Goal: Navigation & Orientation: Find specific page/section

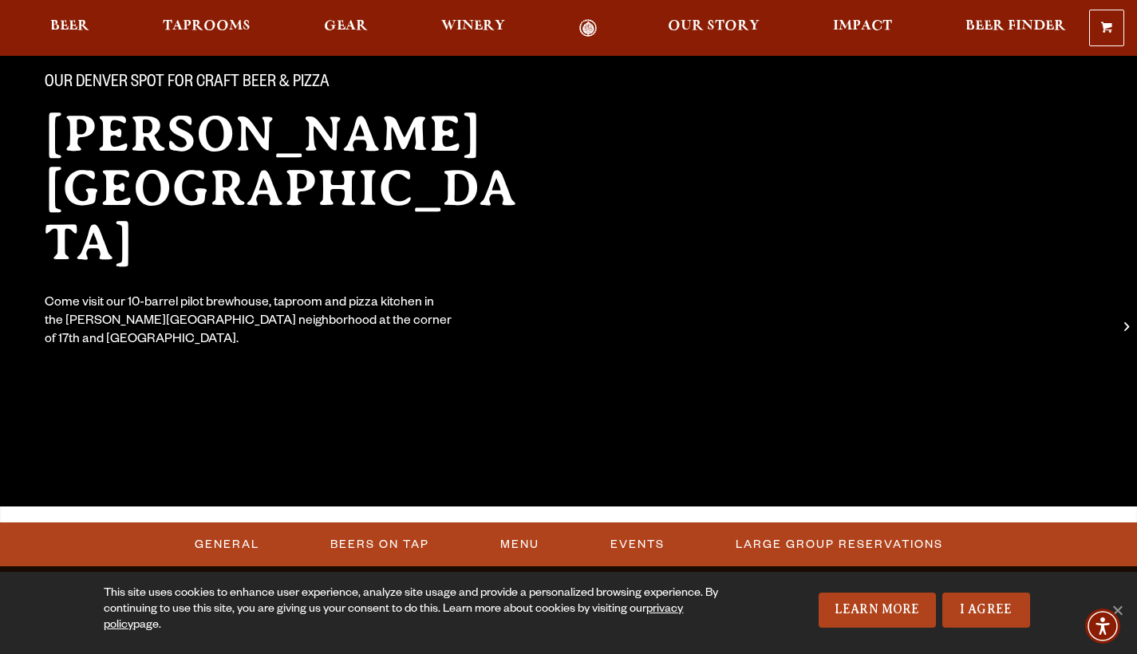
scroll to position [130, 0]
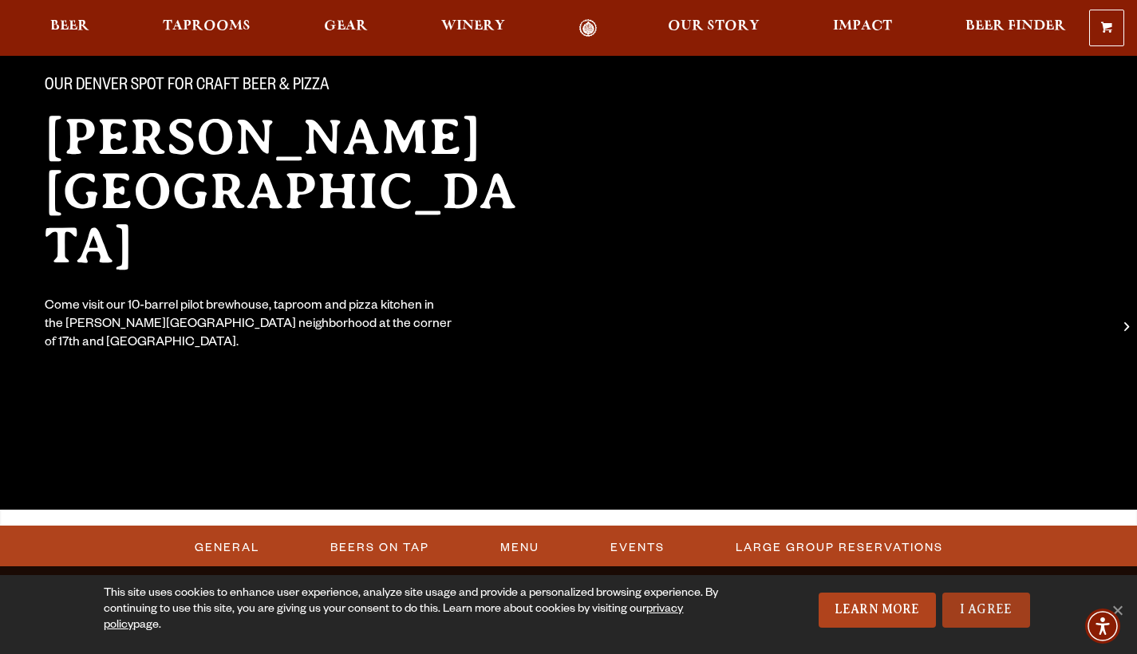
click at [975, 609] on link "I Agree" at bounding box center [986, 610] width 88 height 35
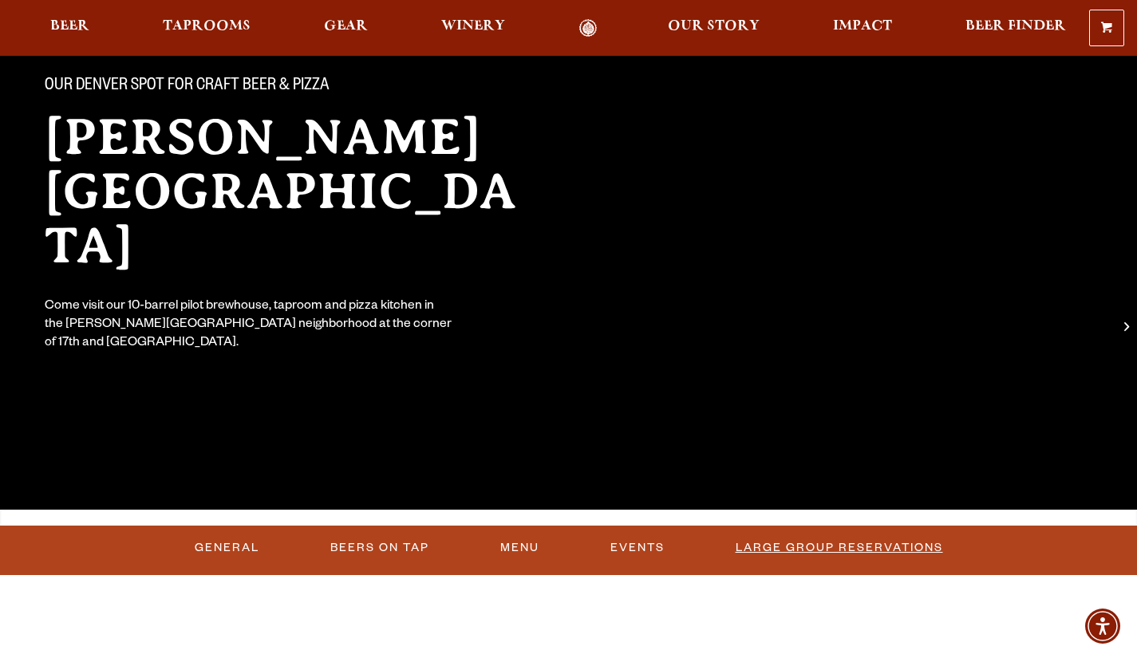
scroll to position [334, 0]
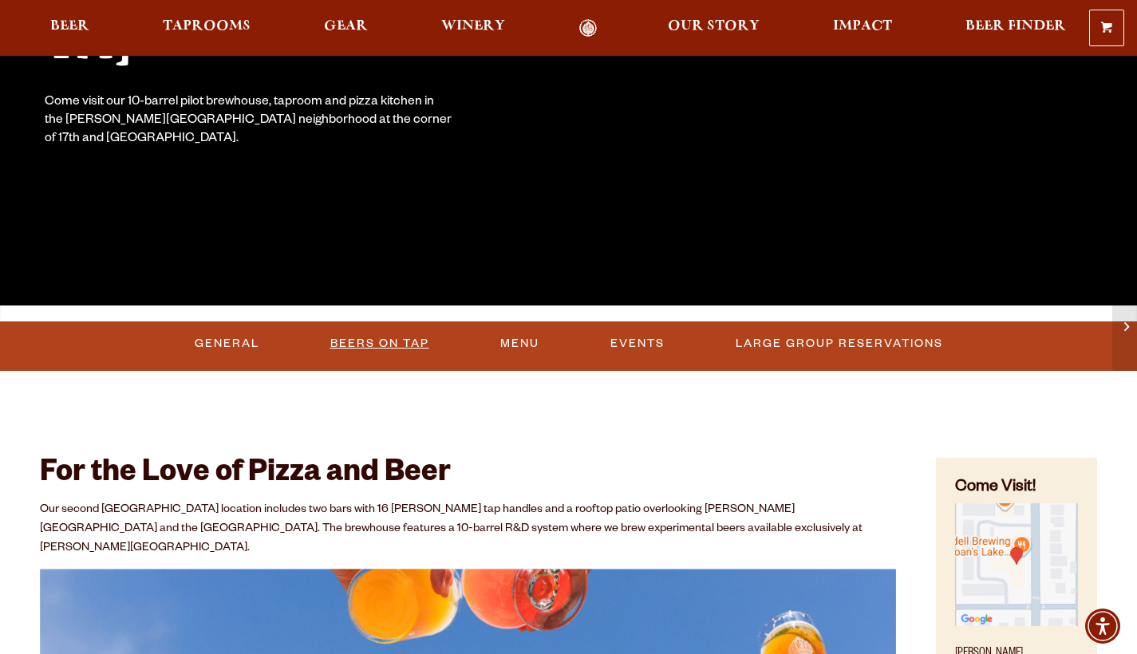
click at [386, 341] on link "Beers On Tap" at bounding box center [380, 343] width 112 height 37
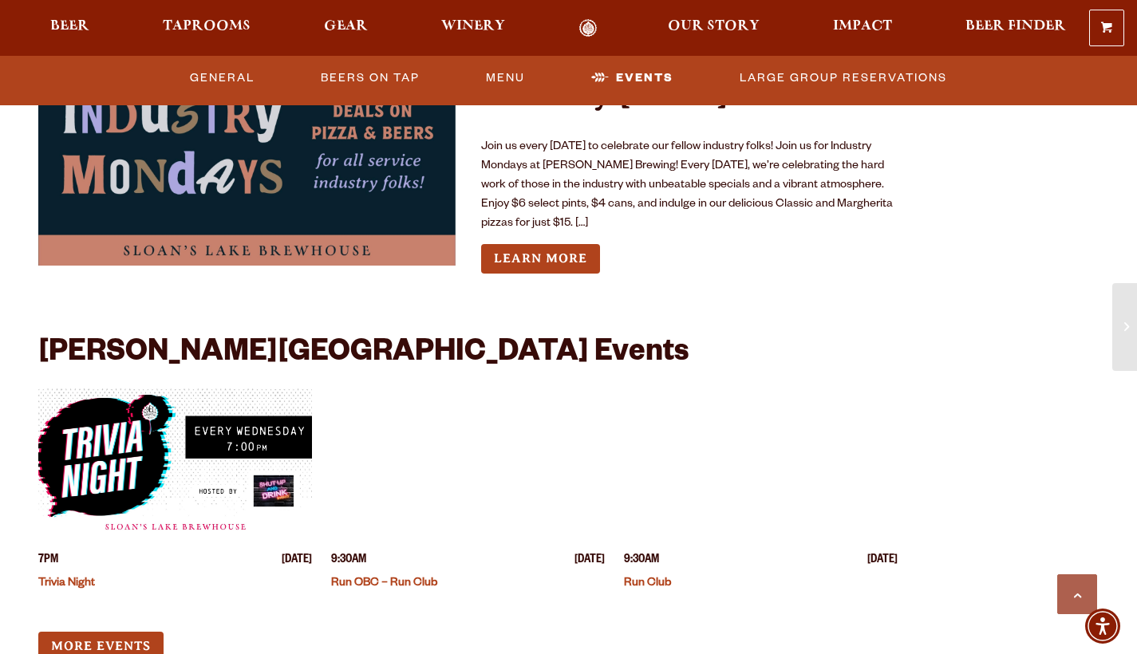
scroll to position [3997, 0]
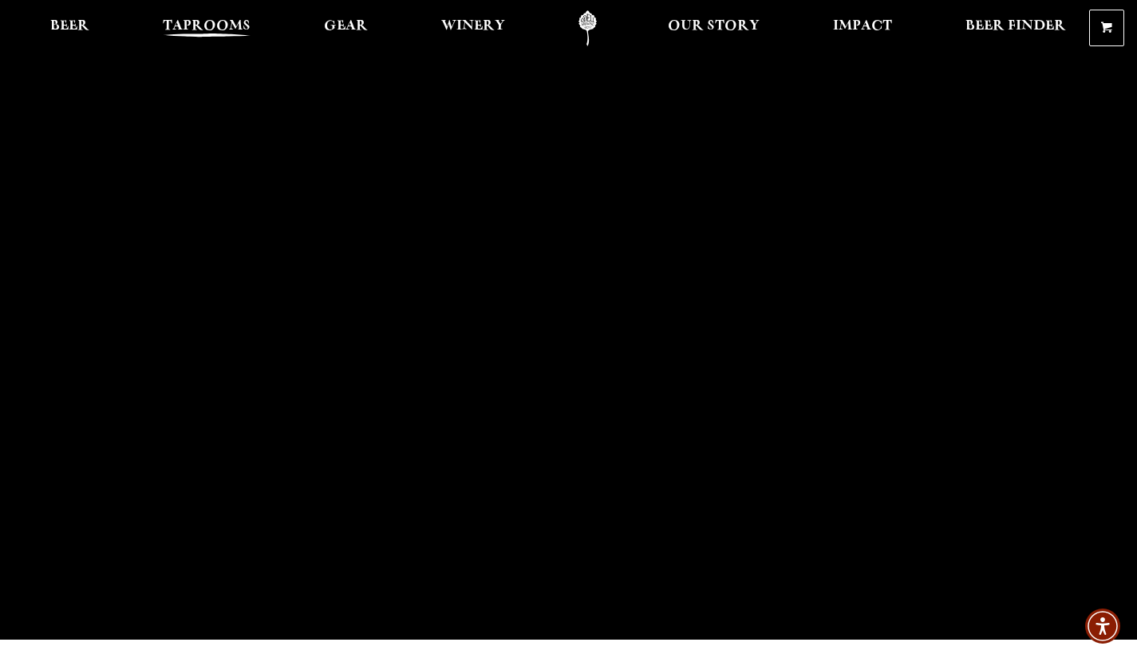
click at [207, 26] on span "Taprooms" at bounding box center [207, 26] width 88 height 13
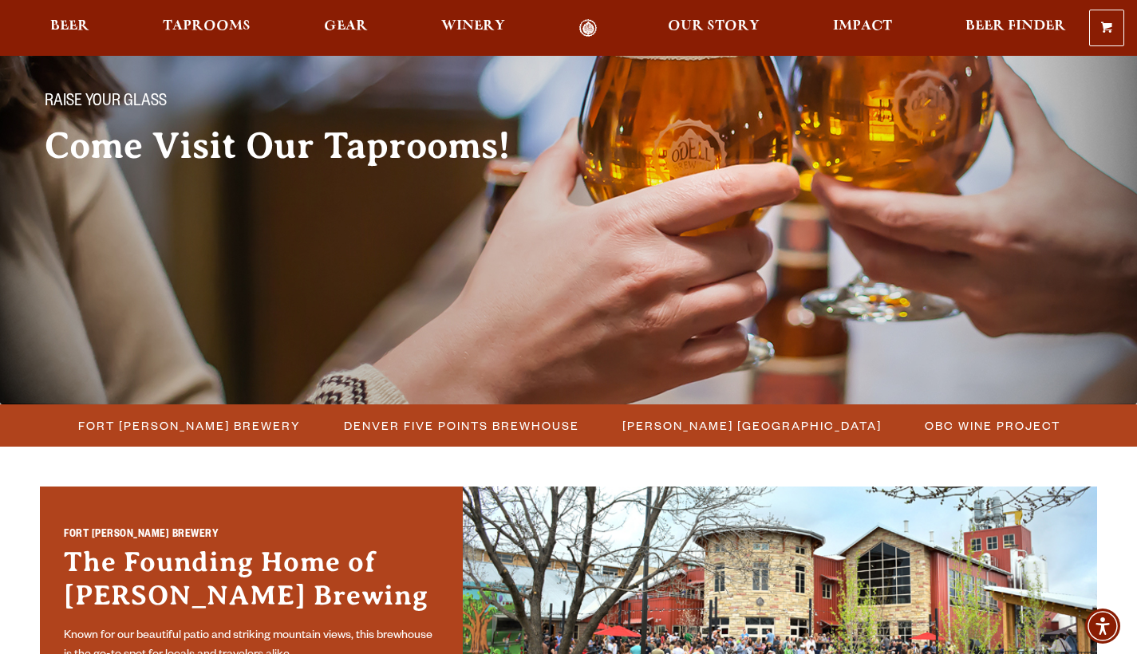
scroll to position [122, 0]
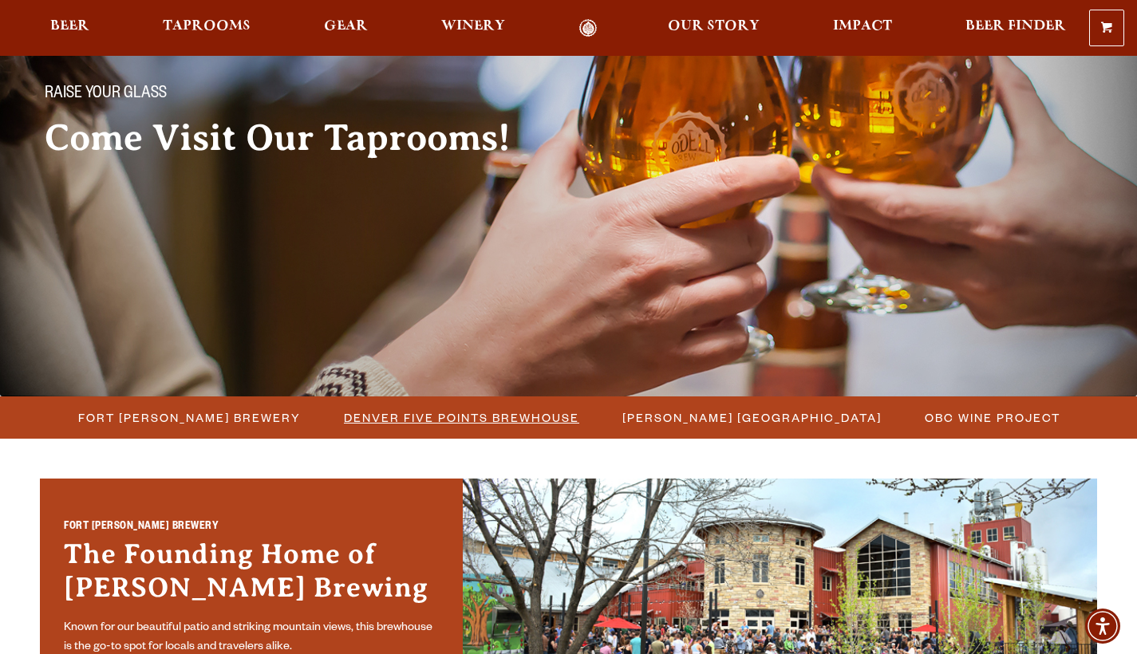
click at [439, 416] on span "Denver Five Points Brewhouse" at bounding box center [461, 417] width 235 height 23
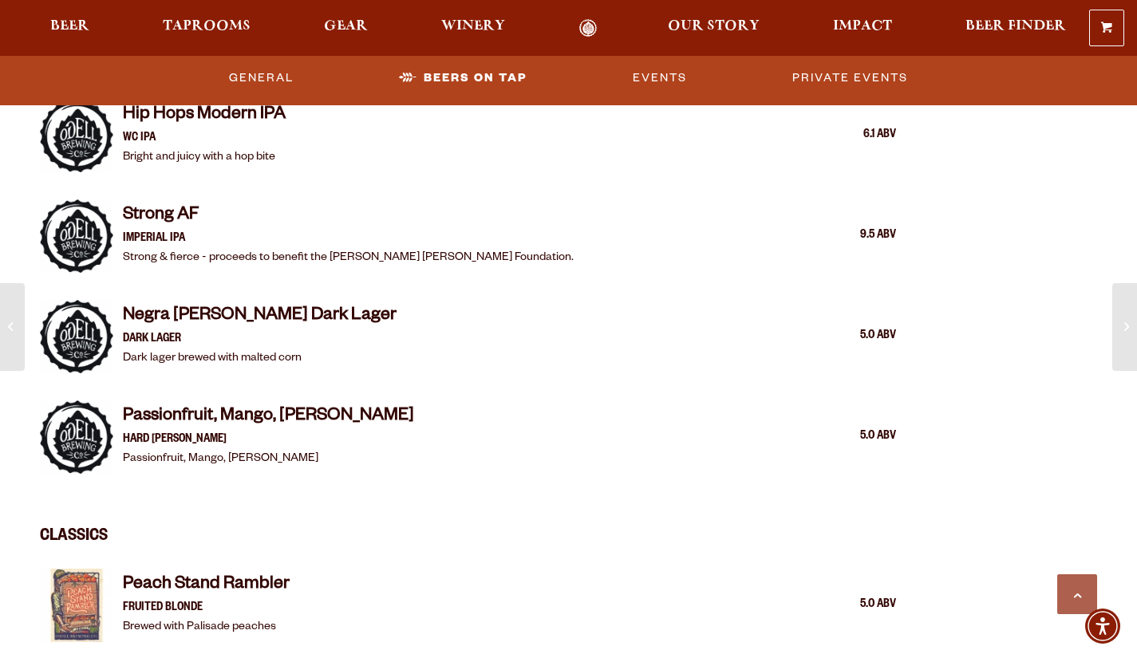
scroll to position [2419, 0]
